Goal: Task Accomplishment & Management: Use online tool/utility

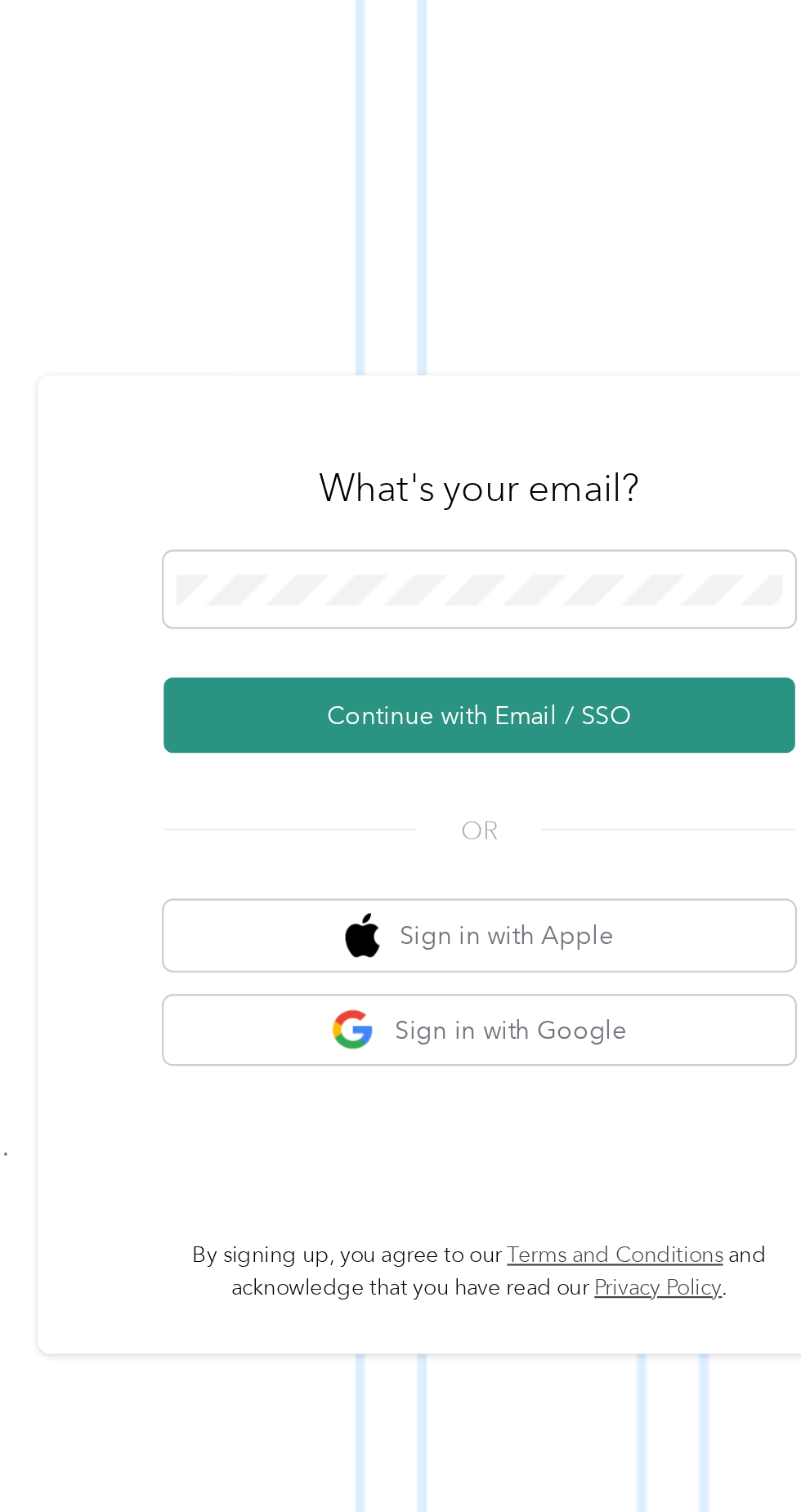
click at [606, 823] on button "Continue with Email / SSO" at bounding box center [591, 806] width 287 height 34
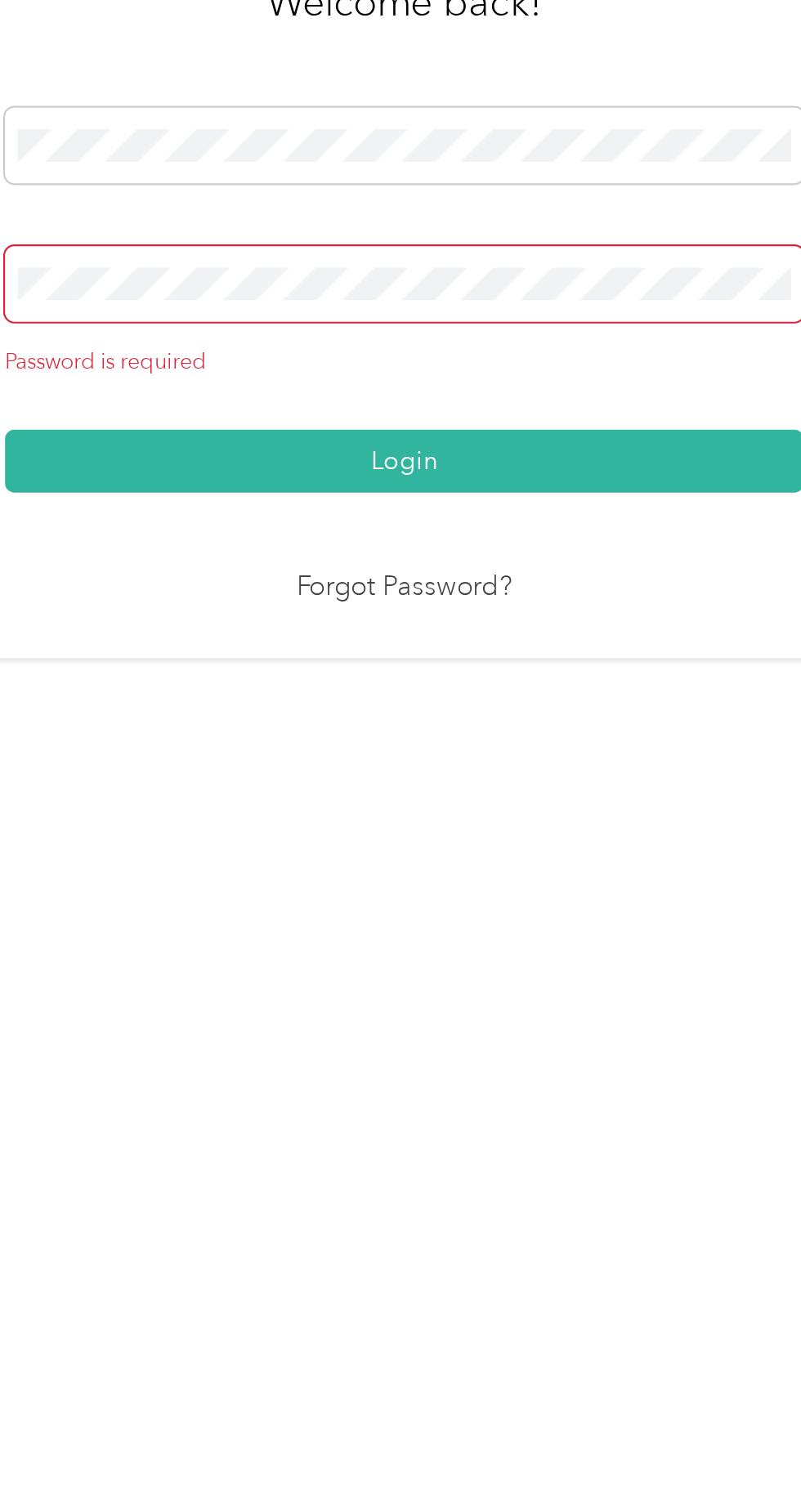
scroll to position [10, 0]
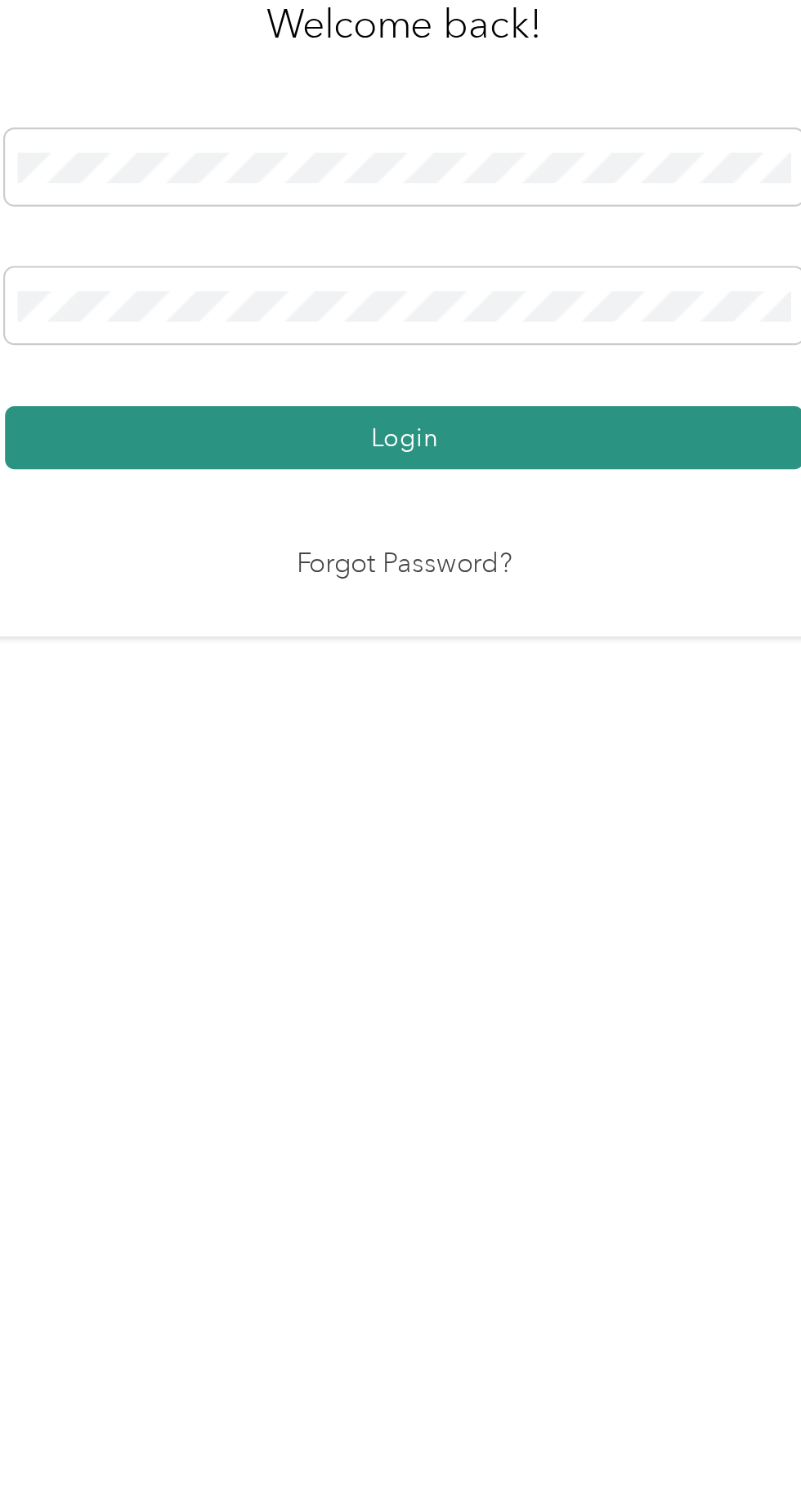
click at [498, 882] on button "Login" at bounding box center [396, 867] width 363 height 29
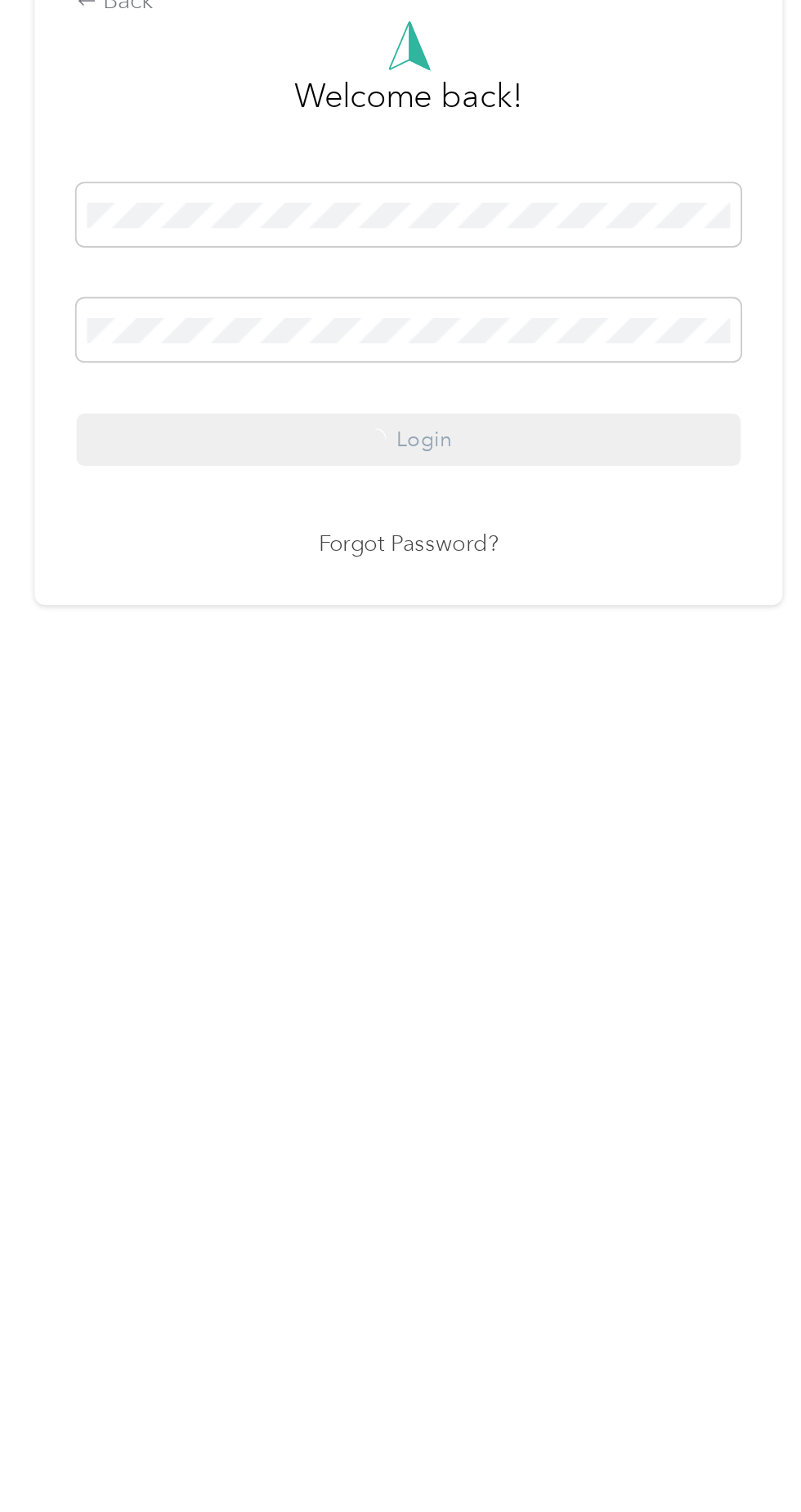
scroll to position [14, 0]
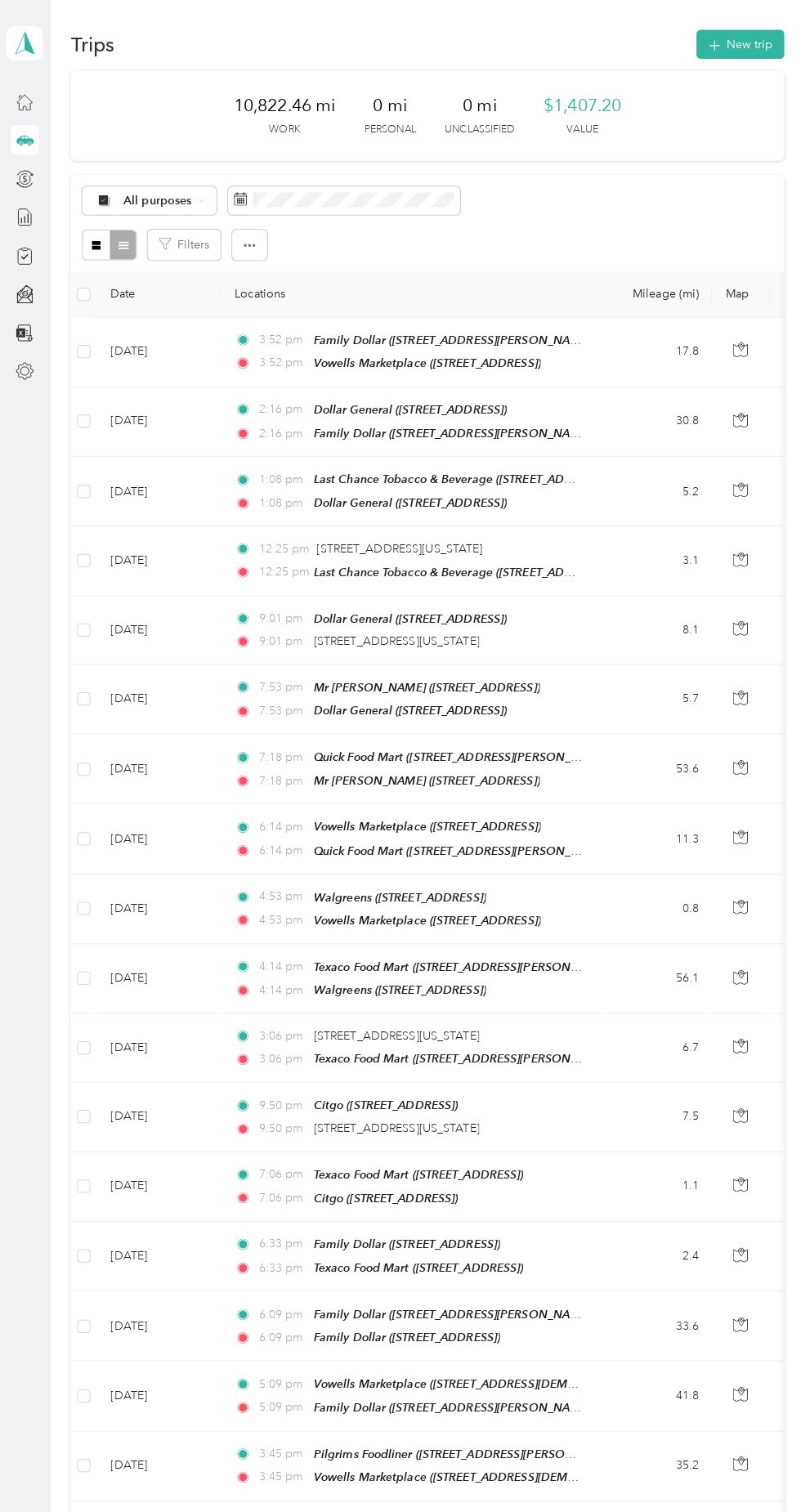
scroll to position [50, 0]
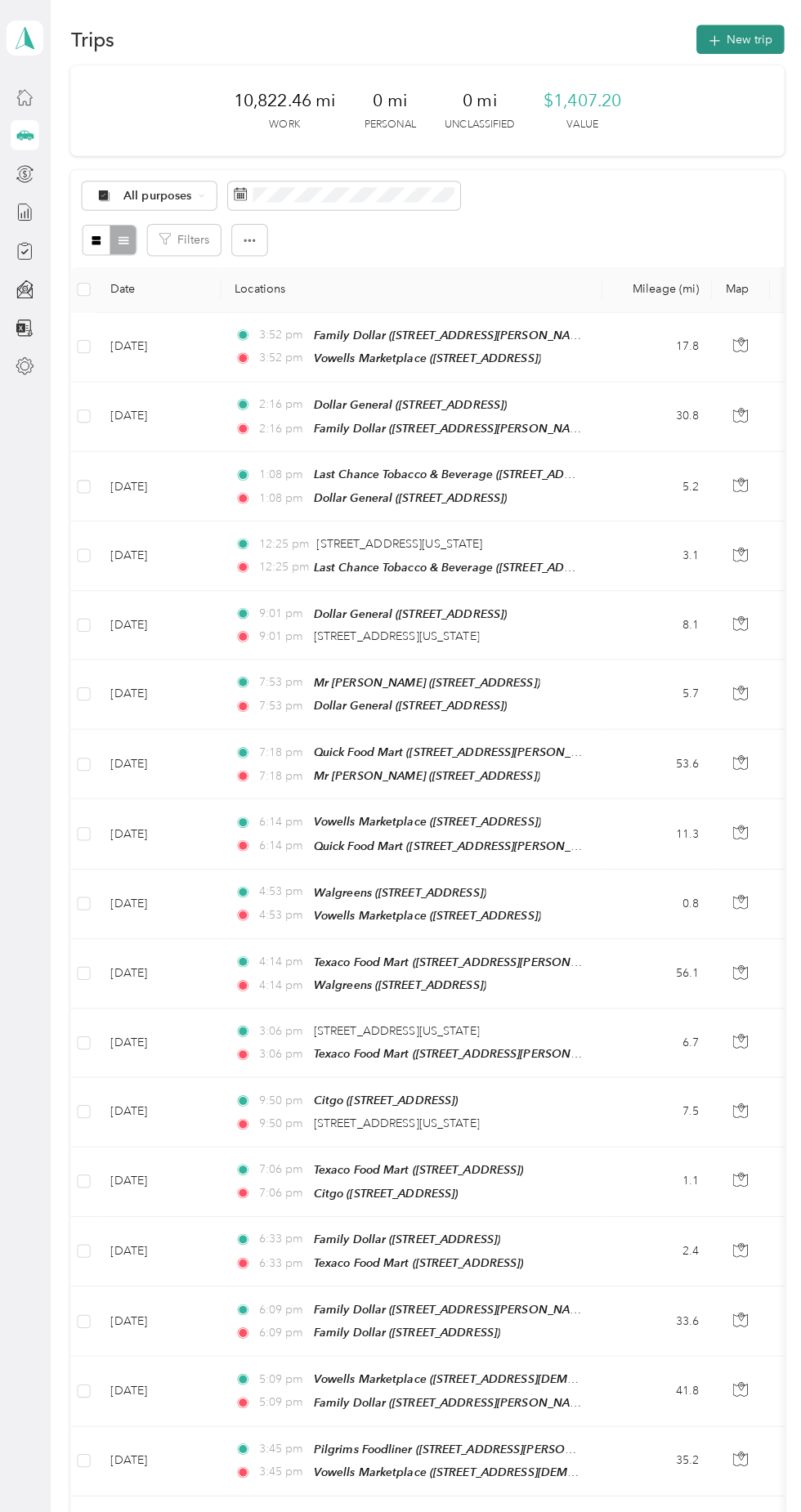
click at [734, 64] on button "New trip" at bounding box center [730, 60] width 87 height 29
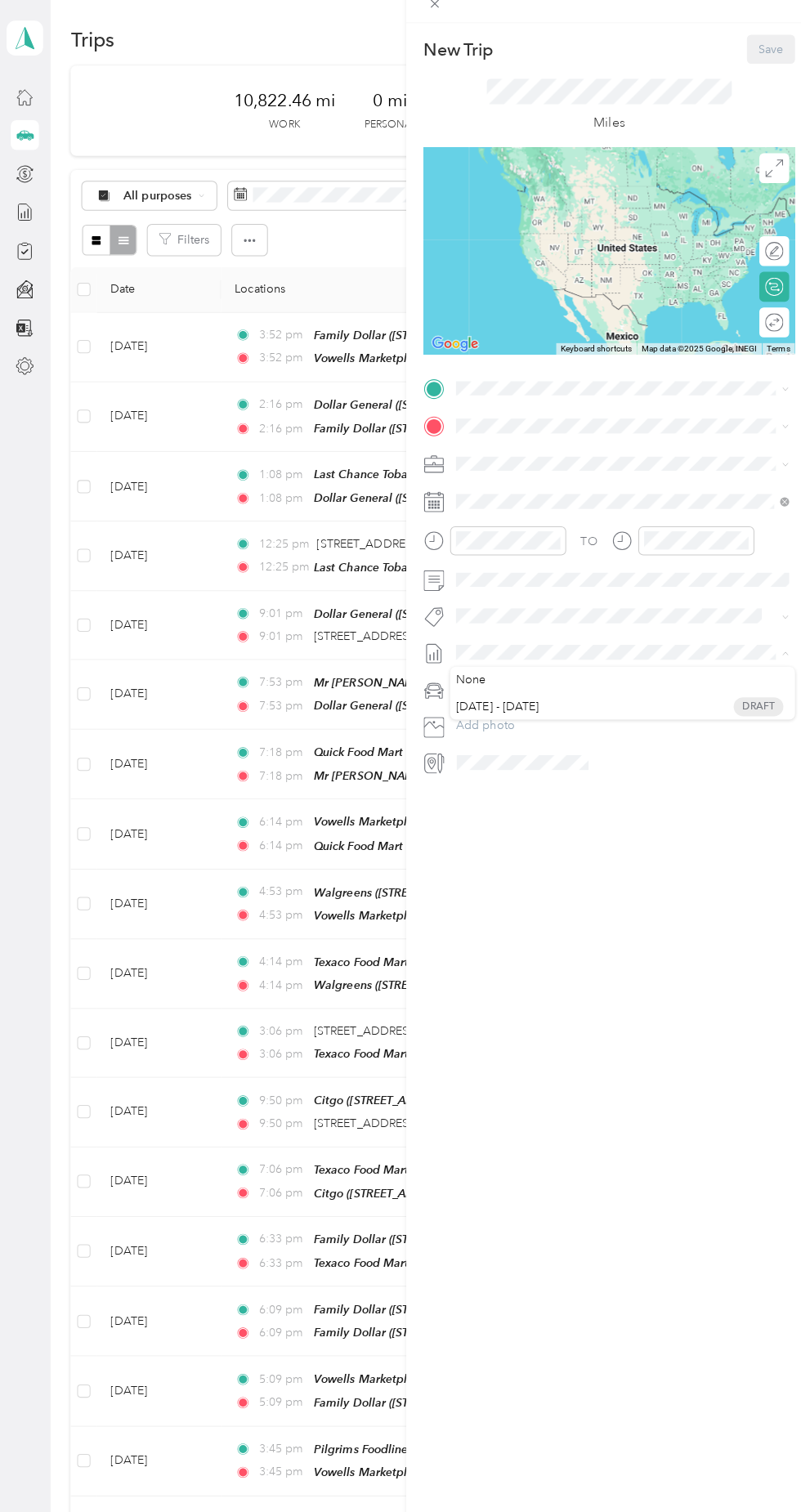
scroll to position [49, 0]
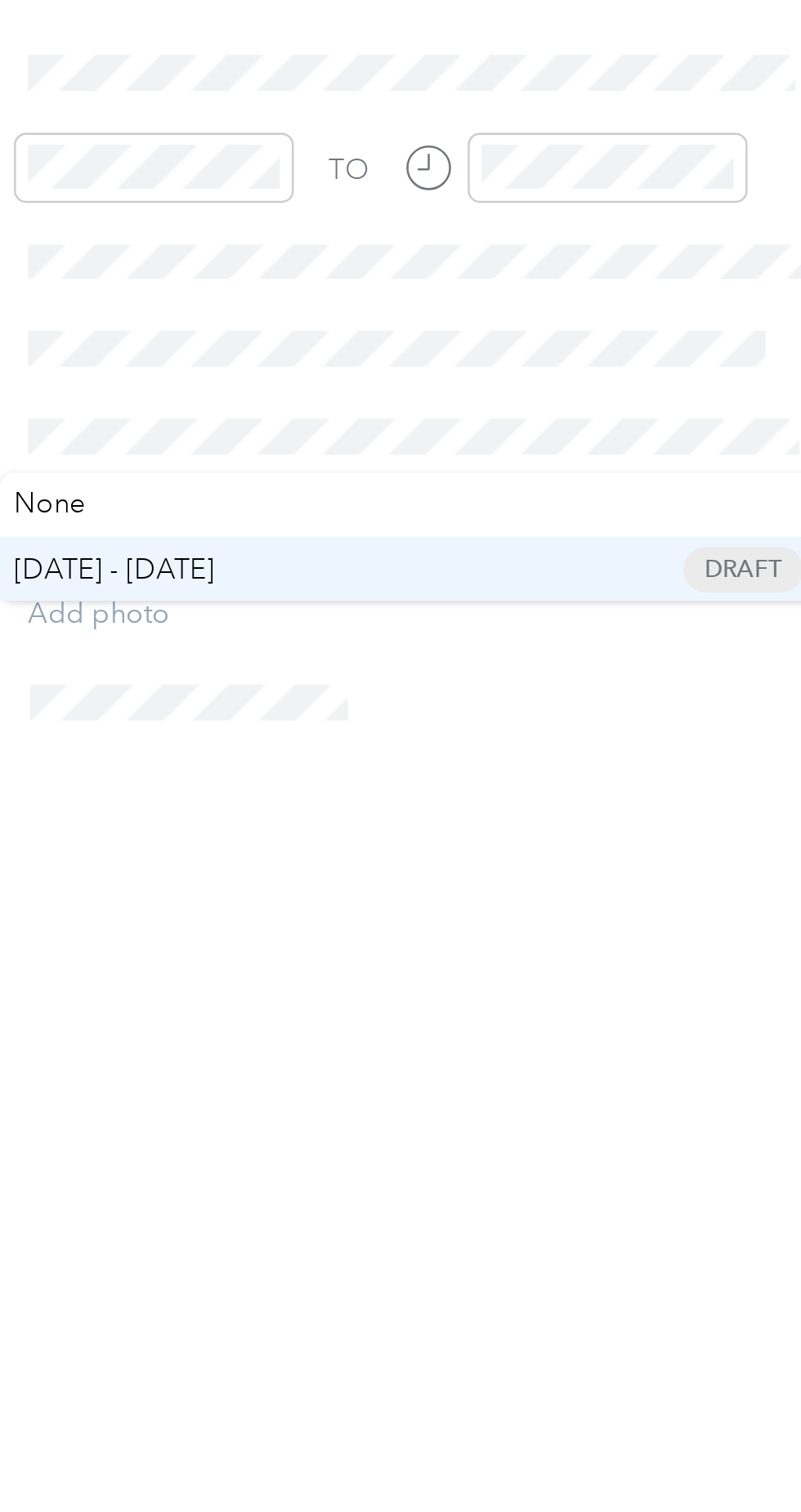
click at [523, 717] on span "[DATE] - [DATE]" at bounding box center [485, 718] width 81 height 17
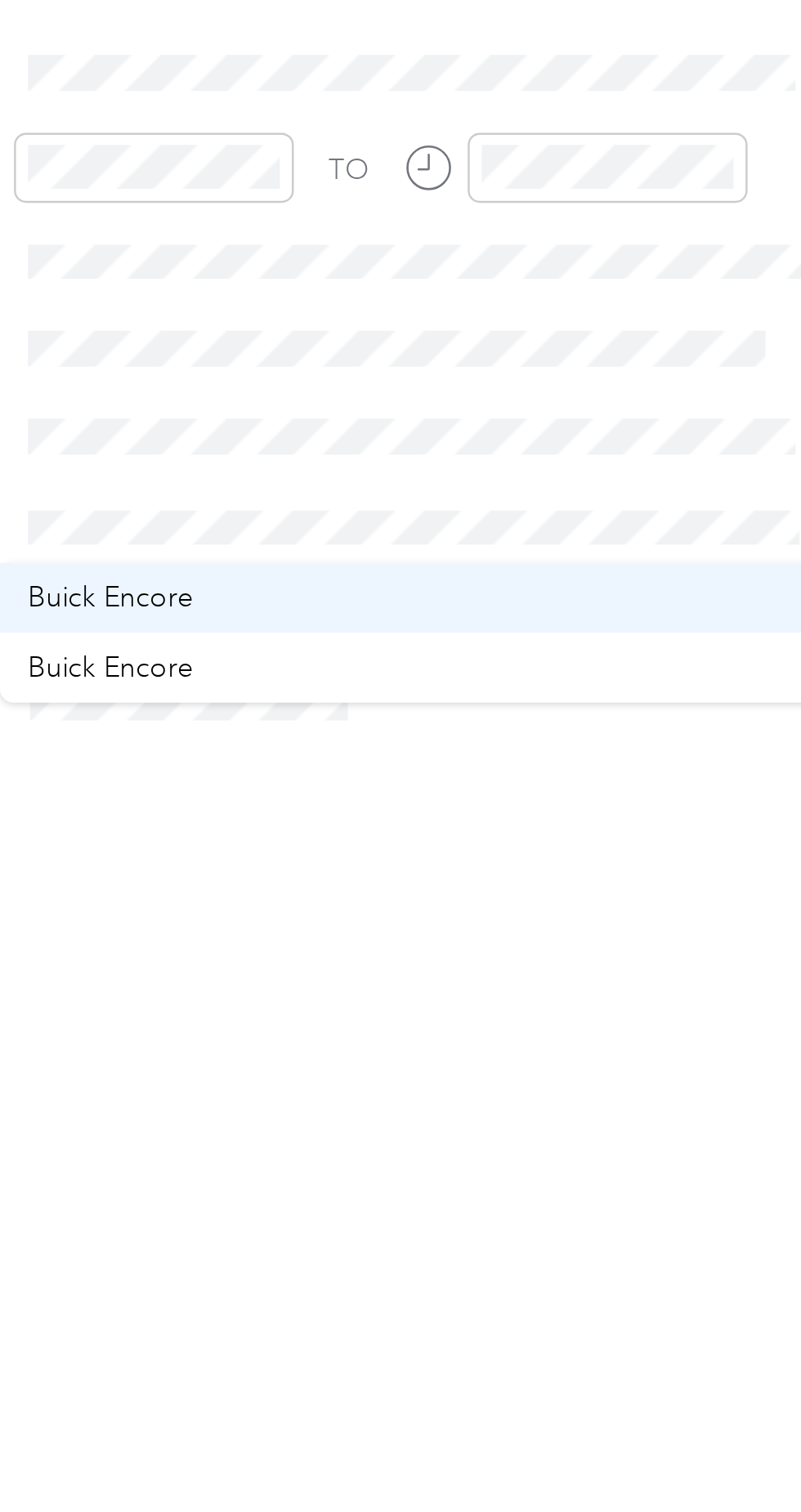
click at [532, 732] on div "Buick Encore" at bounding box center [608, 729] width 317 height 17
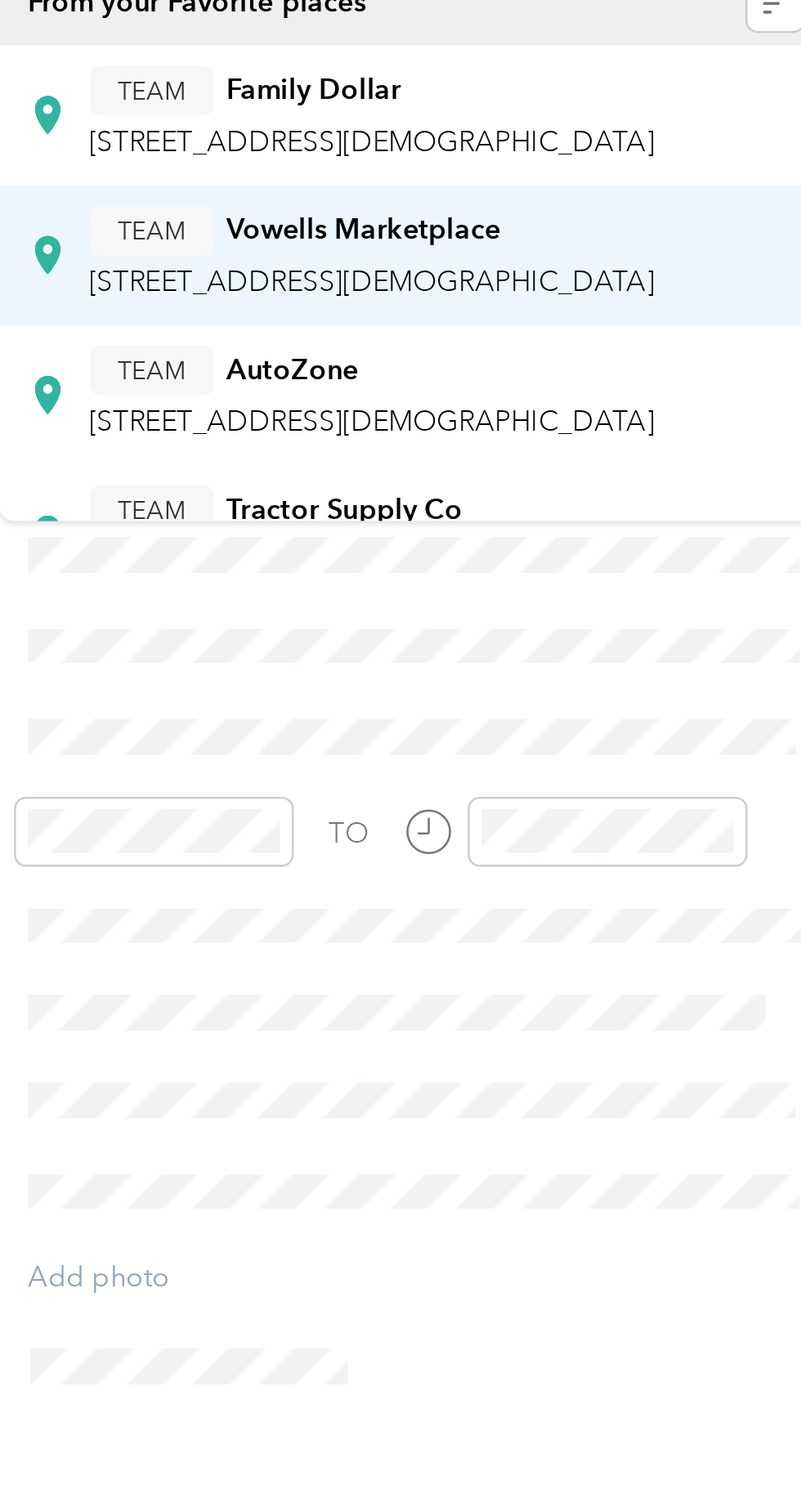
click at [638, 326] on span "[STREET_ADDRESS][DEMOGRAPHIC_DATA]" at bounding box center [590, 328] width 231 height 14
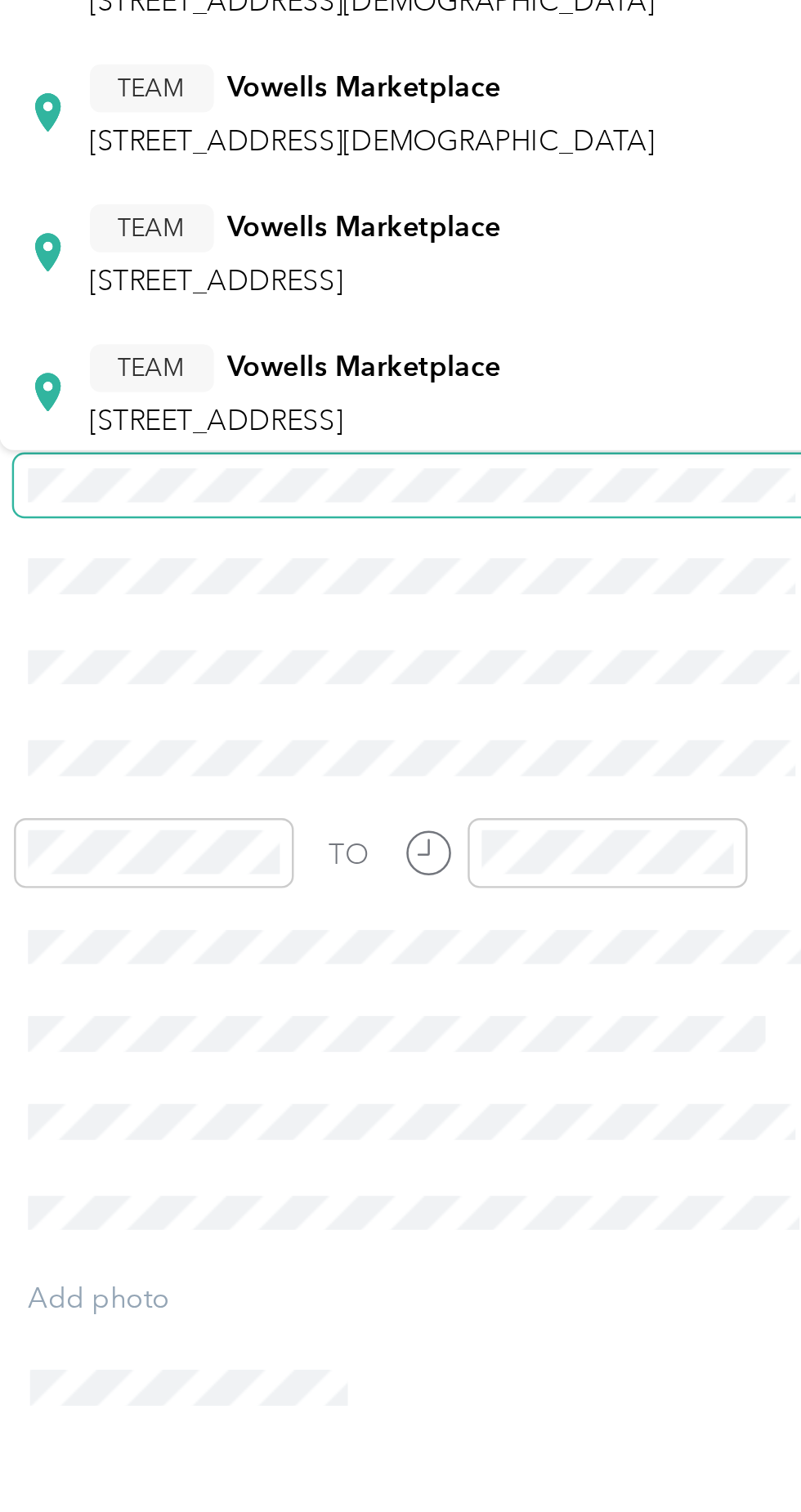
scroll to position [38, 0]
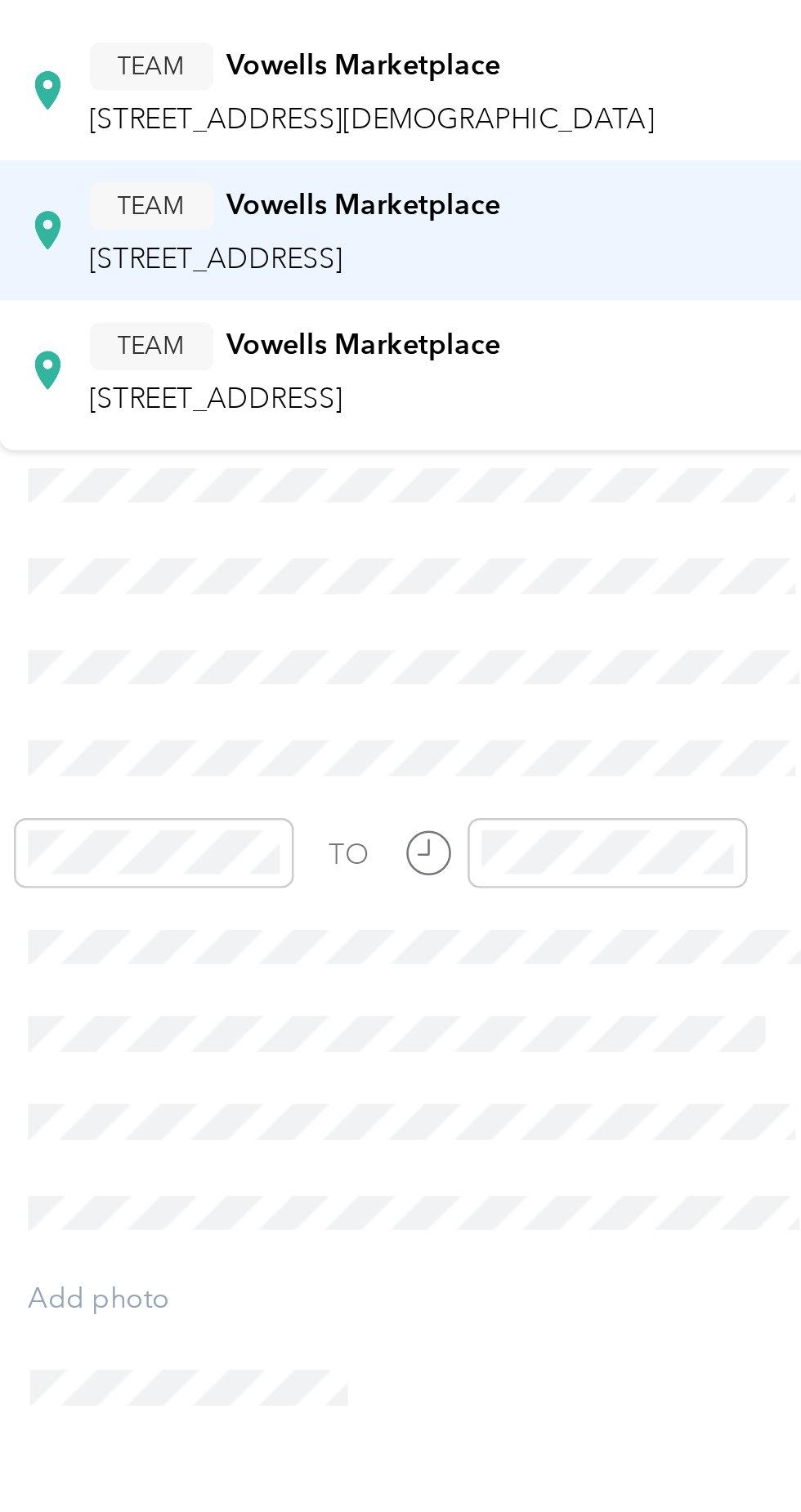
click at [579, 307] on span "[STREET_ADDRESS]" at bounding box center [526, 310] width 104 height 14
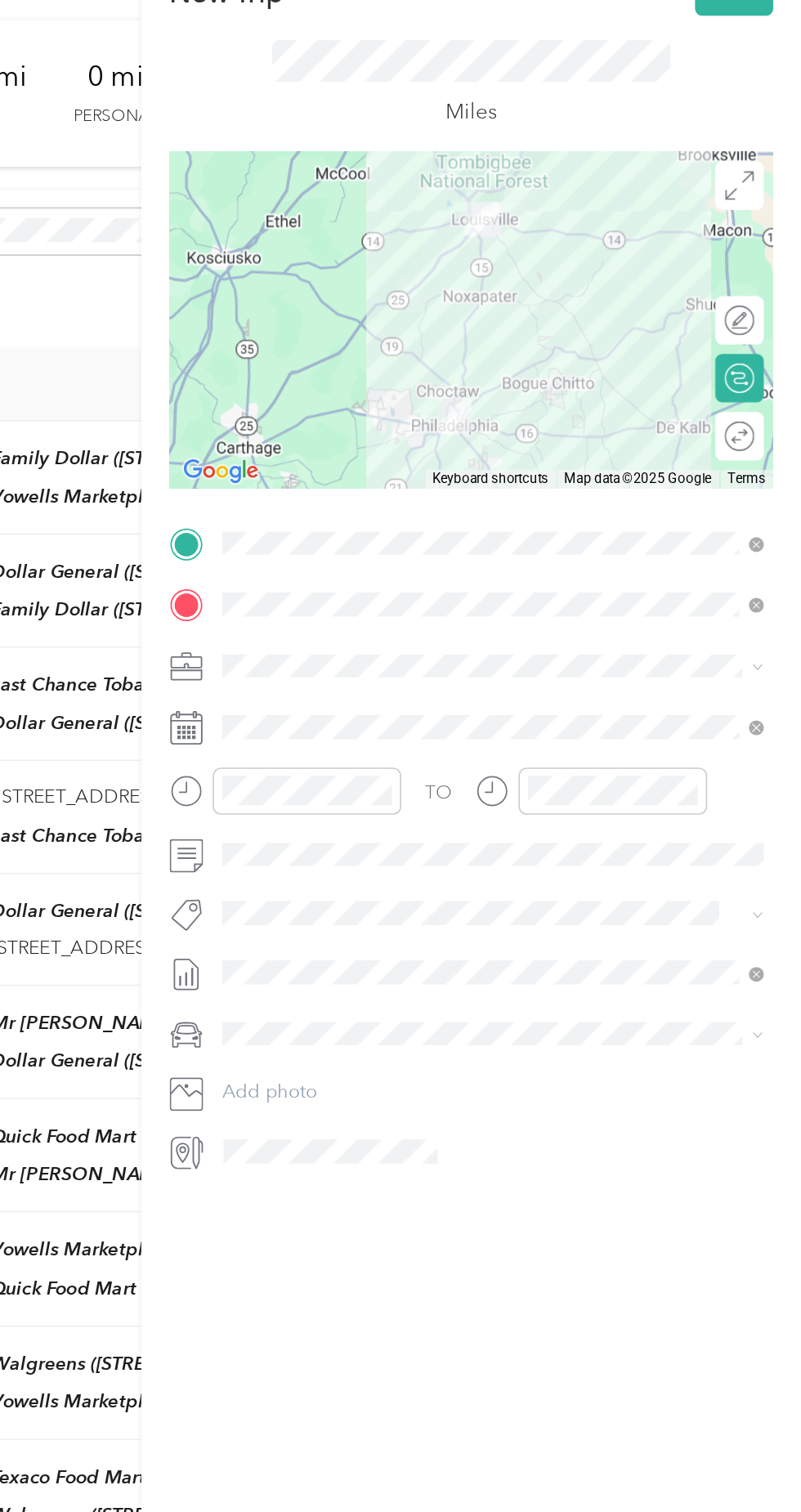
scroll to position [49, 0]
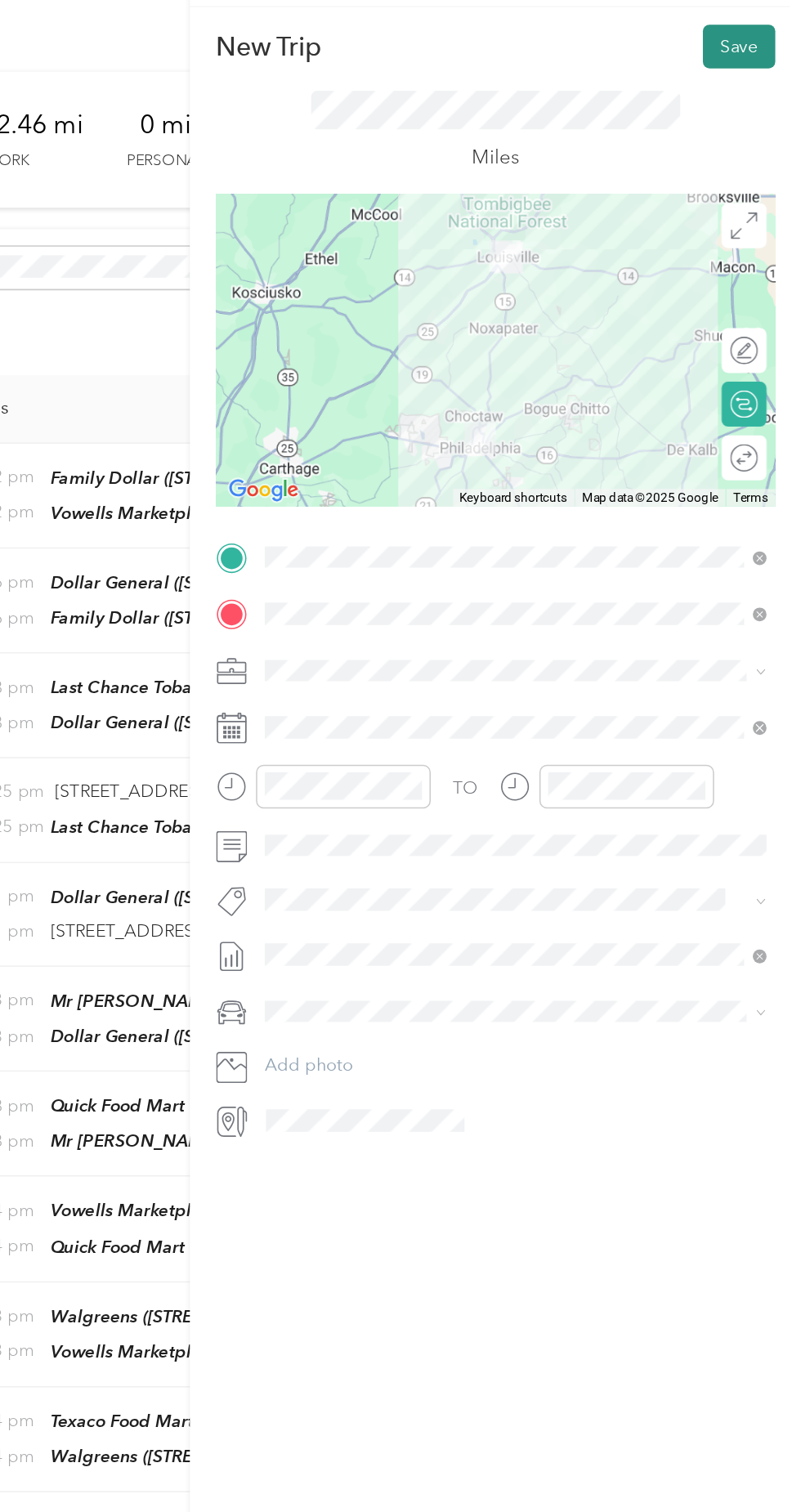
click at [752, 77] on button "Save" at bounding box center [760, 70] width 47 height 29
